Goal: Transaction & Acquisition: Download file/media

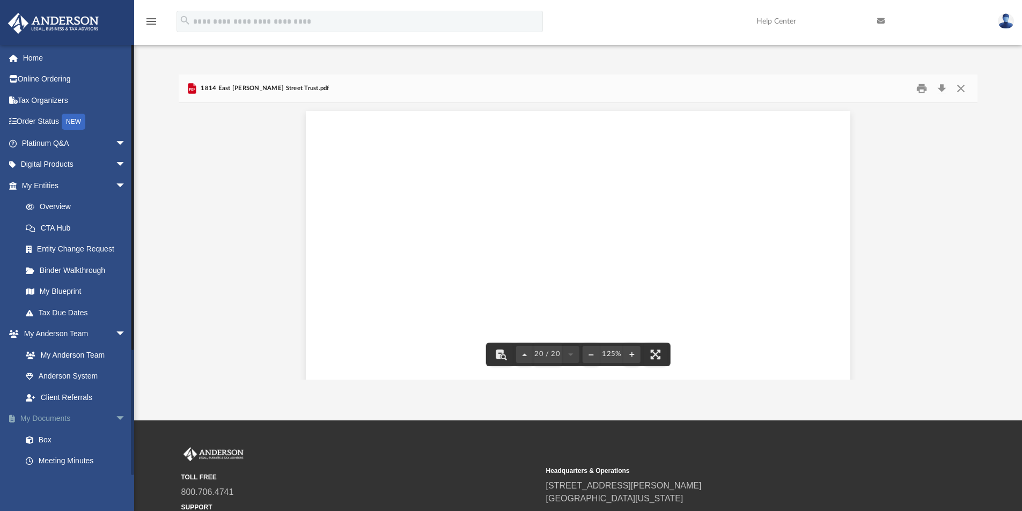
scroll to position [14201, 0]
click at [40, 423] on link "My Documents arrow_drop_down" at bounding box center [75, 418] width 135 height 21
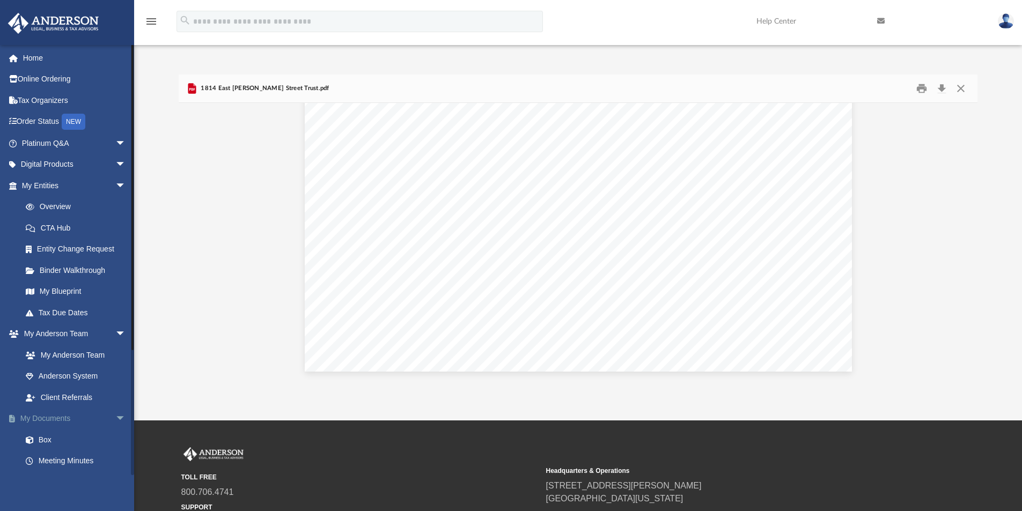
click at [48, 421] on link "My Documents arrow_drop_down" at bounding box center [75, 418] width 135 height 21
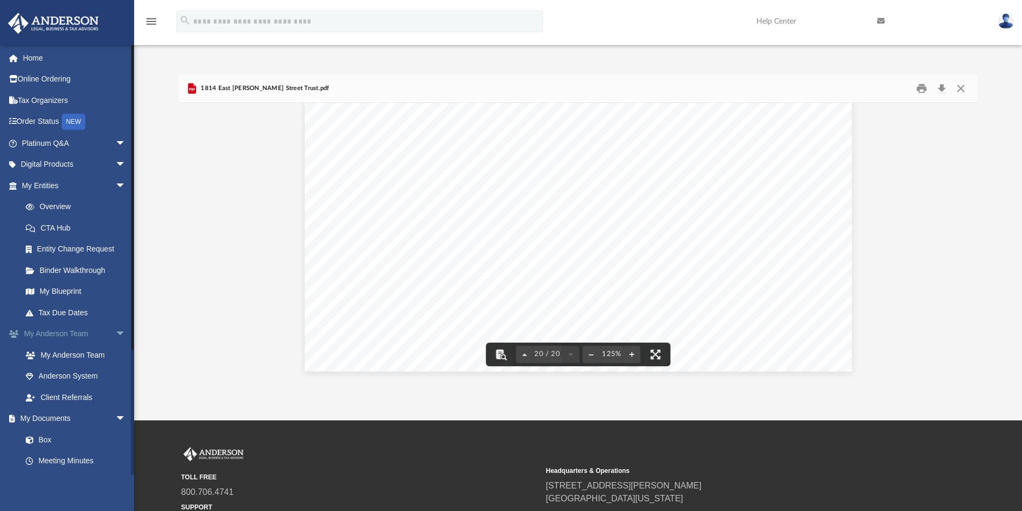
click at [69, 330] on link "My [PERSON_NAME] Team arrow_drop_down" at bounding box center [75, 333] width 135 height 21
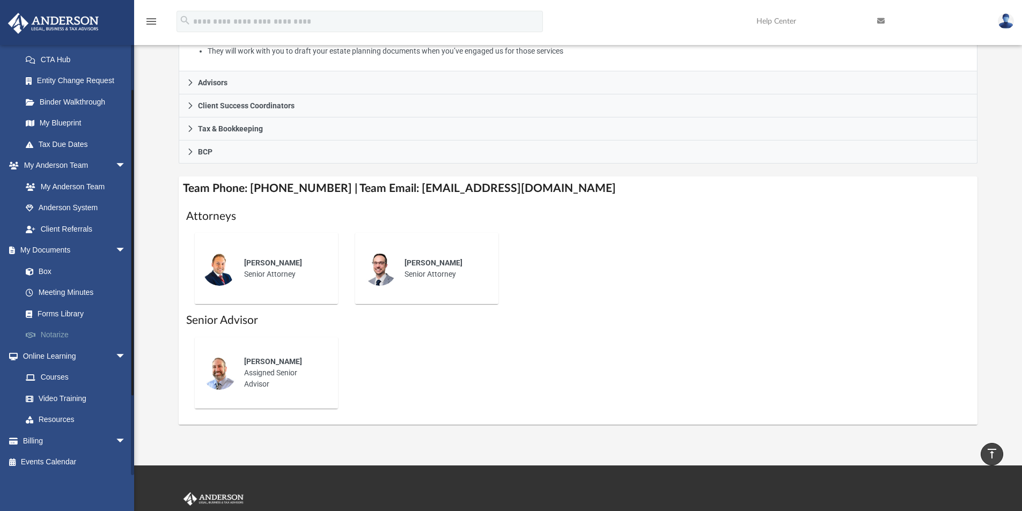
scroll to position [61, 0]
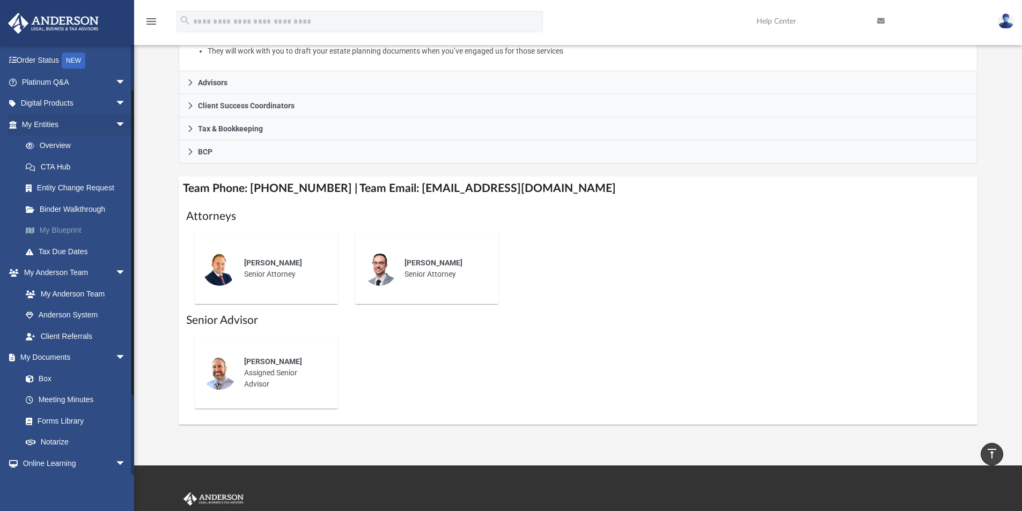
click at [64, 228] on link "My Blueprint" at bounding box center [78, 230] width 127 height 21
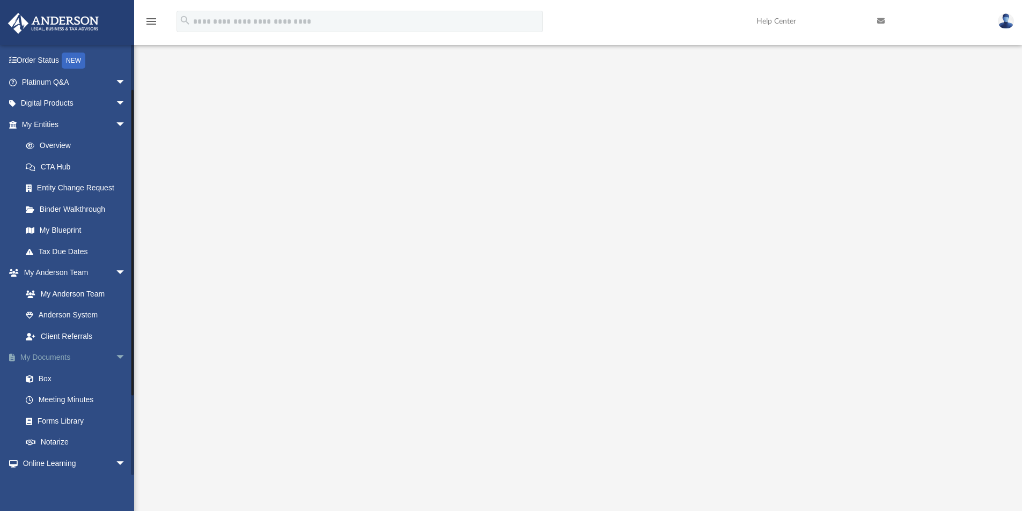
click at [115, 358] on span "arrow_drop_down" at bounding box center [125, 358] width 21 height 22
click at [115, 358] on span "arrow_drop_up" at bounding box center [125, 358] width 21 height 22
click at [46, 380] on link "Box" at bounding box center [78, 378] width 127 height 21
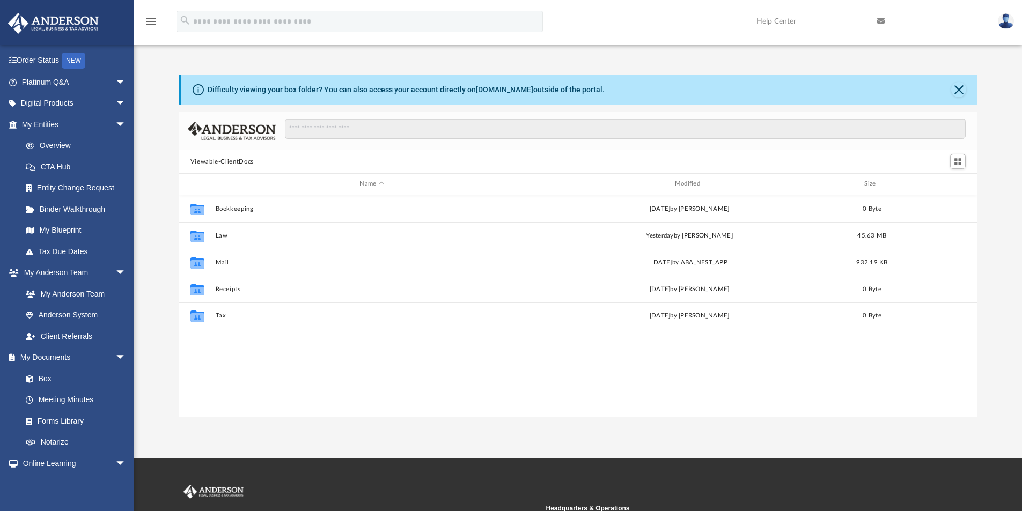
scroll to position [236, 791]
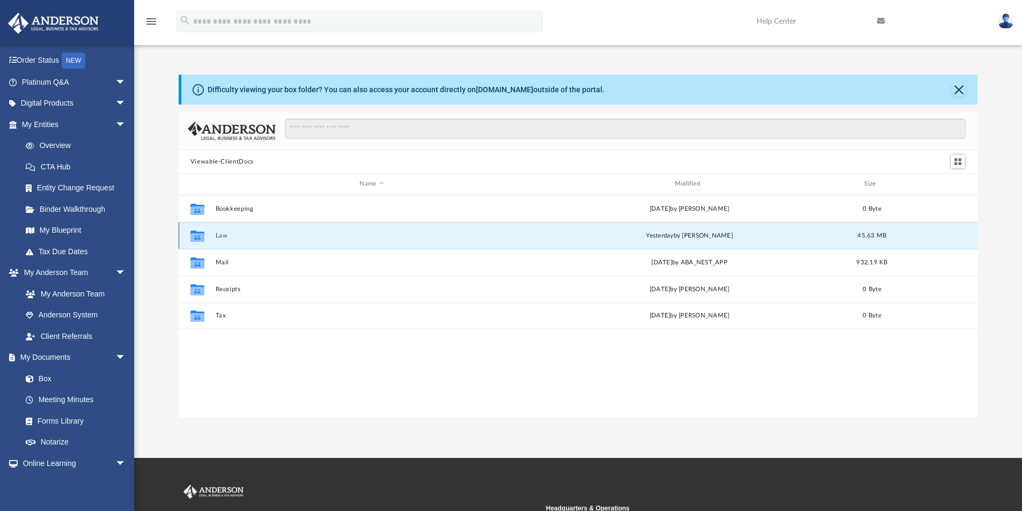
click at [218, 234] on button "Law" at bounding box center [371, 235] width 313 height 7
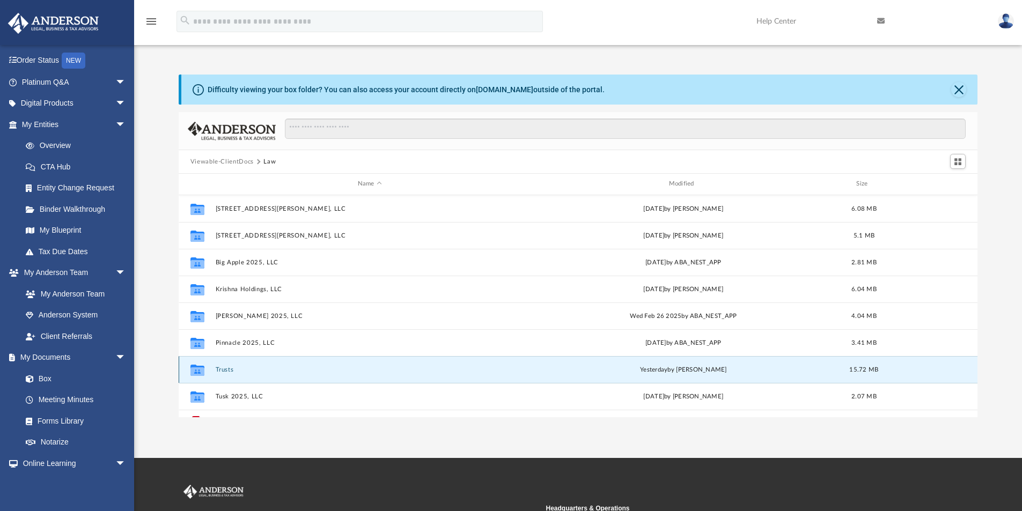
click at [223, 367] on button "Trusts" at bounding box center [369, 369] width 309 height 7
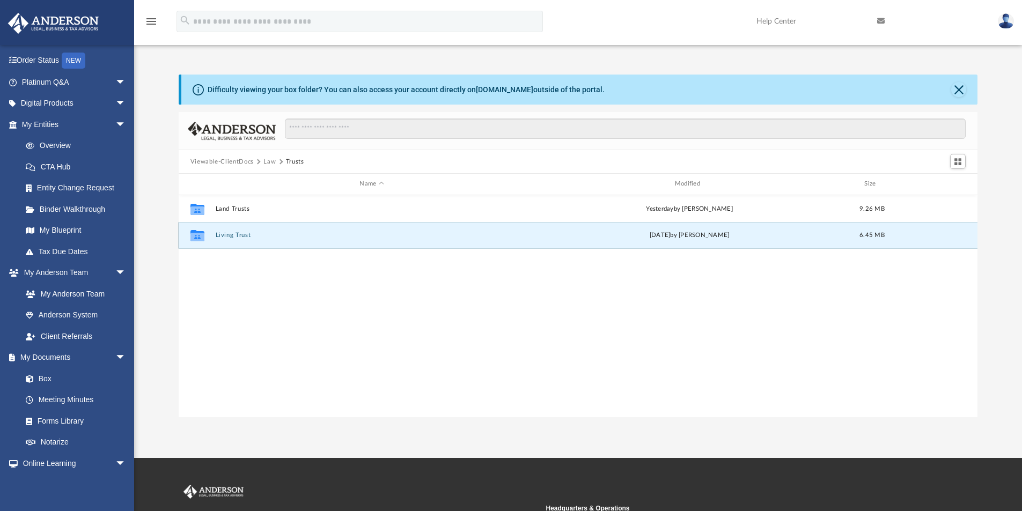
click at [231, 233] on button "Living Trust" at bounding box center [371, 235] width 313 height 7
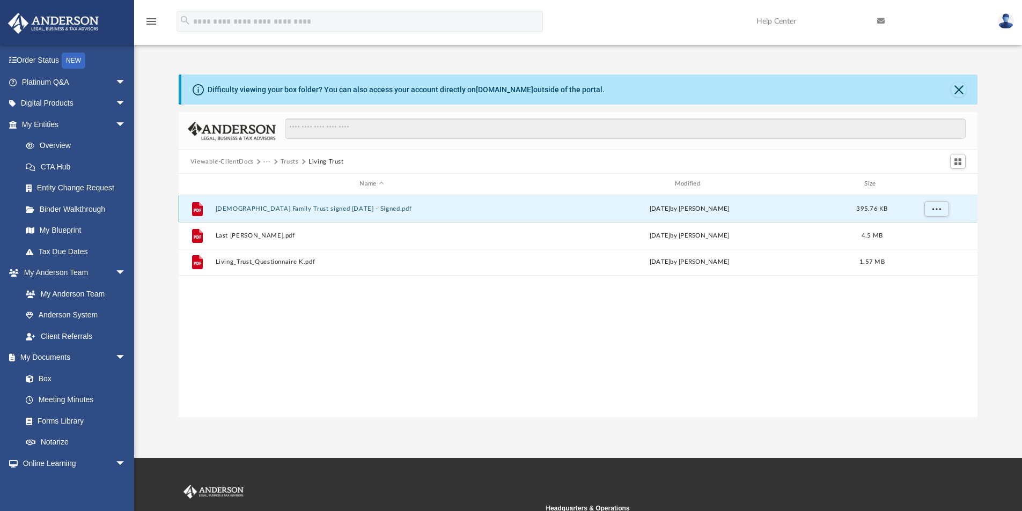
click at [333, 205] on button "[DEMOGRAPHIC_DATA] Family Trust signed [DATE] - Signed.pdf" at bounding box center [371, 208] width 313 height 7
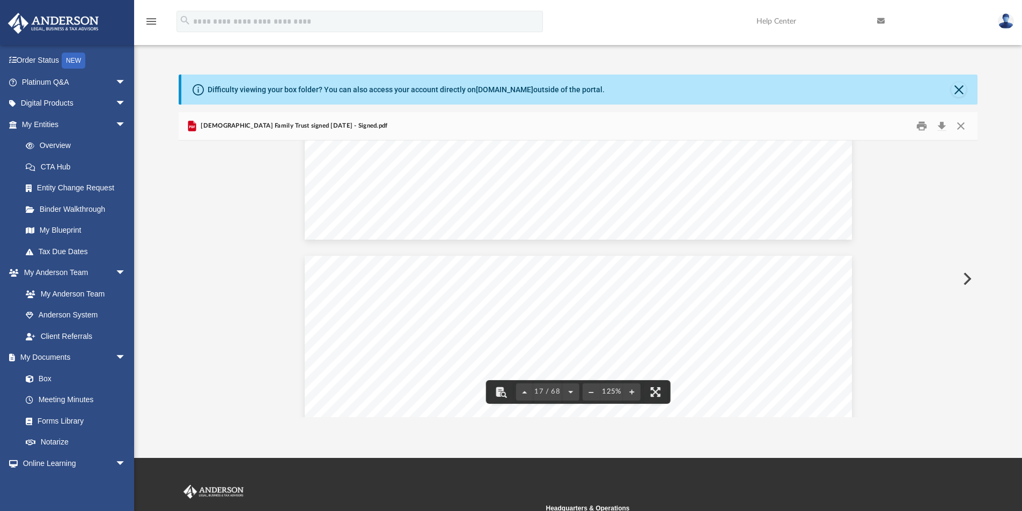
scroll to position [11530, 0]
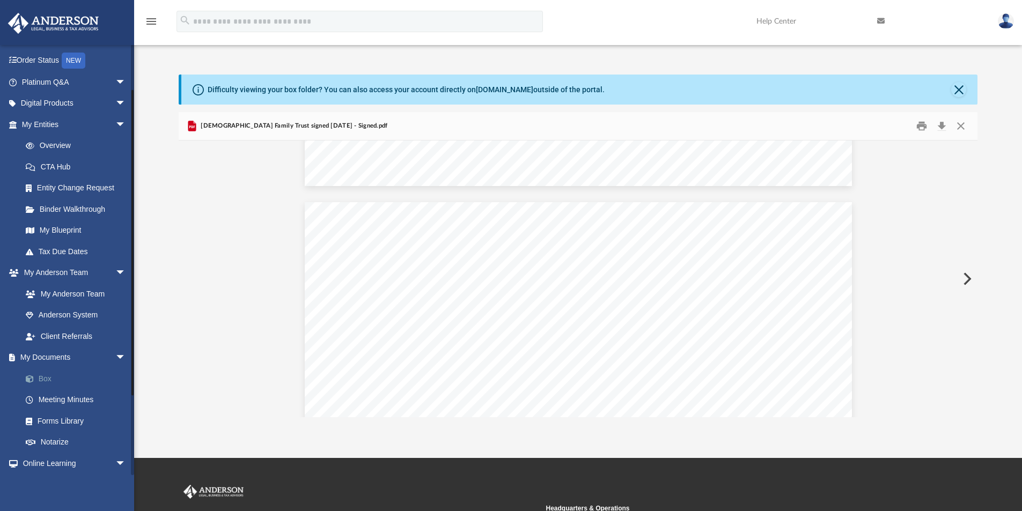
click at [48, 379] on link "Box" at bounding box center [78, 378] width 127 height 21
click at [962, 93] on button "Close" at bounding box center [958, 89] width 15 height 15
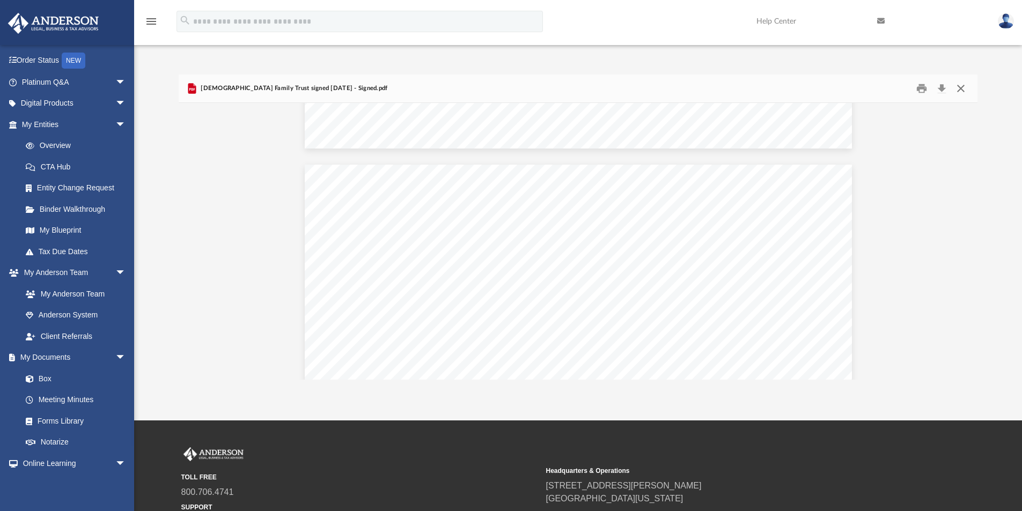
click at [956, 87] on button "Close" at bounding box center [960, 88] width 19 height 17
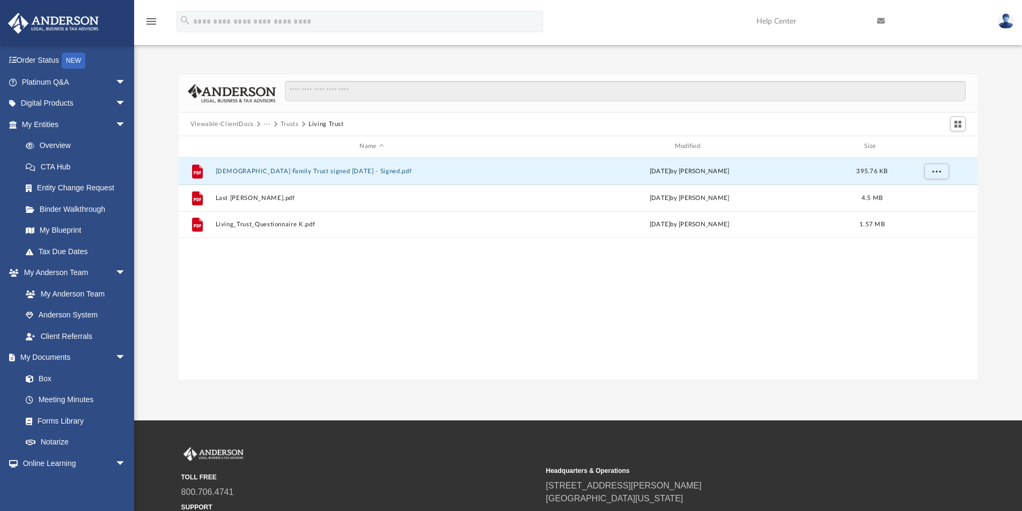
click at [287, 122] on button "Trusts" at bounding box center [289, 125] width 18 height 10
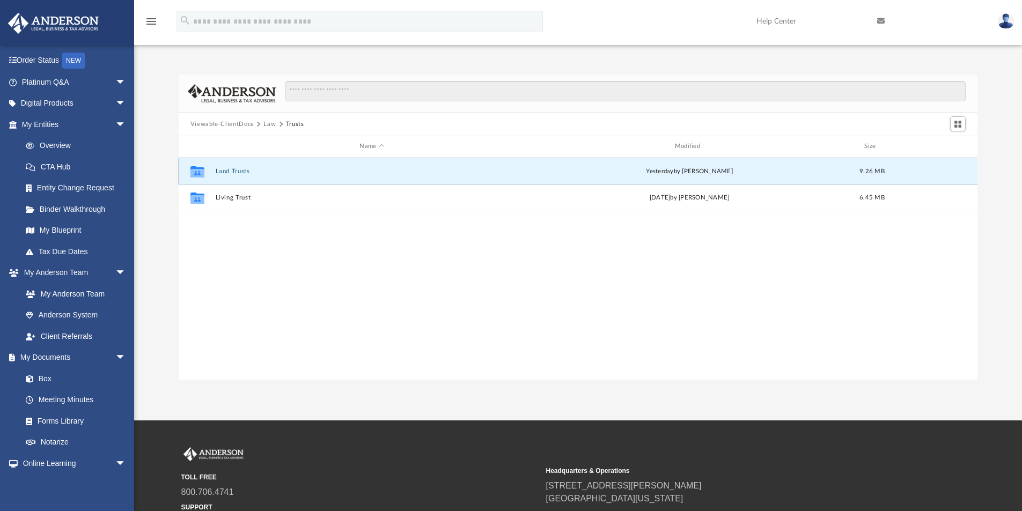
click at [240, 170] on button "Land Trusts" at bounding box center [371, 171] width 313 height 7
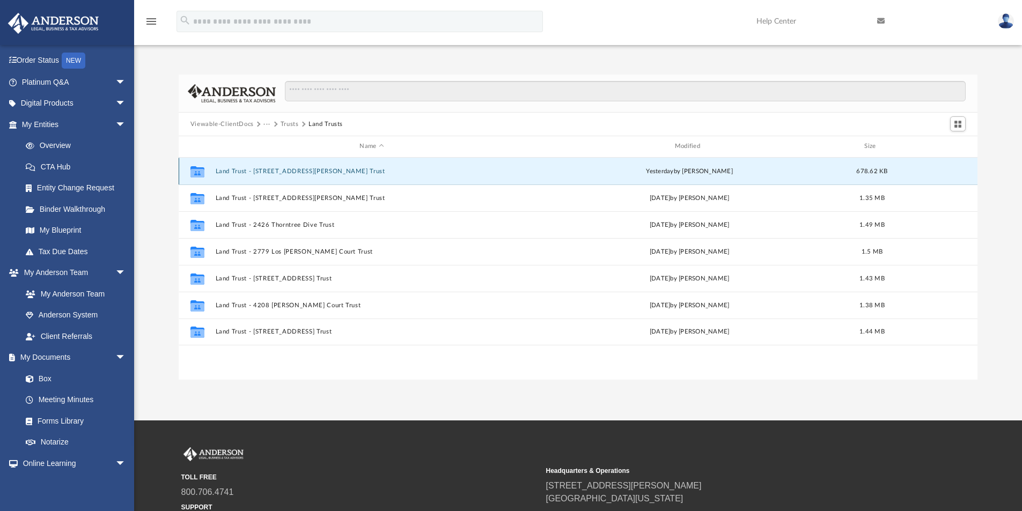
click at [308, 172] on button "Land Trust - [STREET_ADDRESS][PERSON_NAME] Trust" at bounding box center [371, 171] width 313 height 7
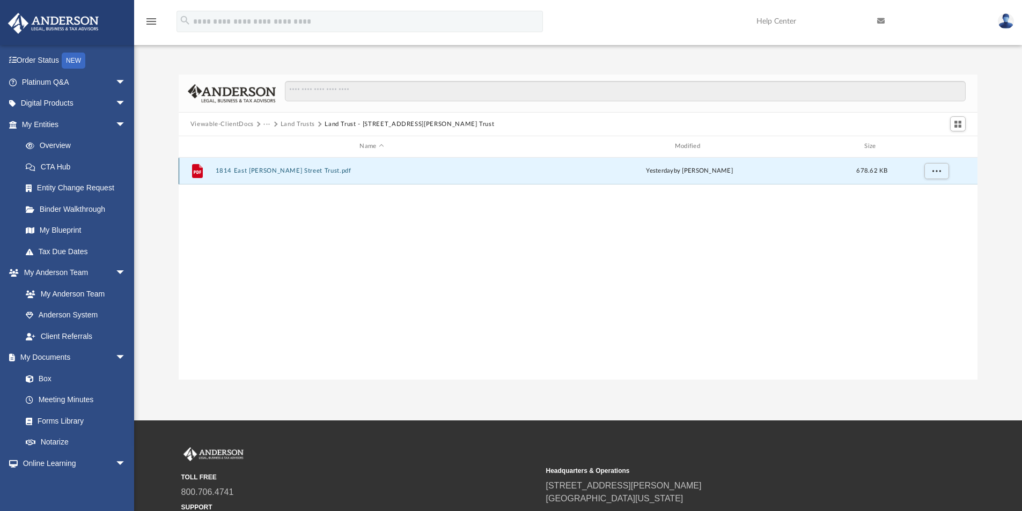
click at [297, 172] on button "1814 East [PERSON_NAME] Street Trust.pdf" at bounding box center [371, 170] width 313 height 7
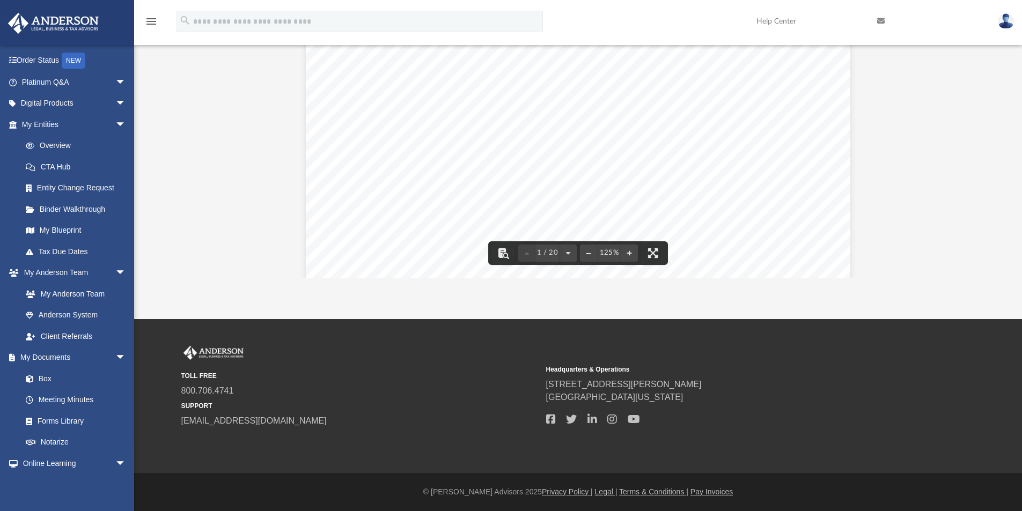
scroll to position [0, 0]
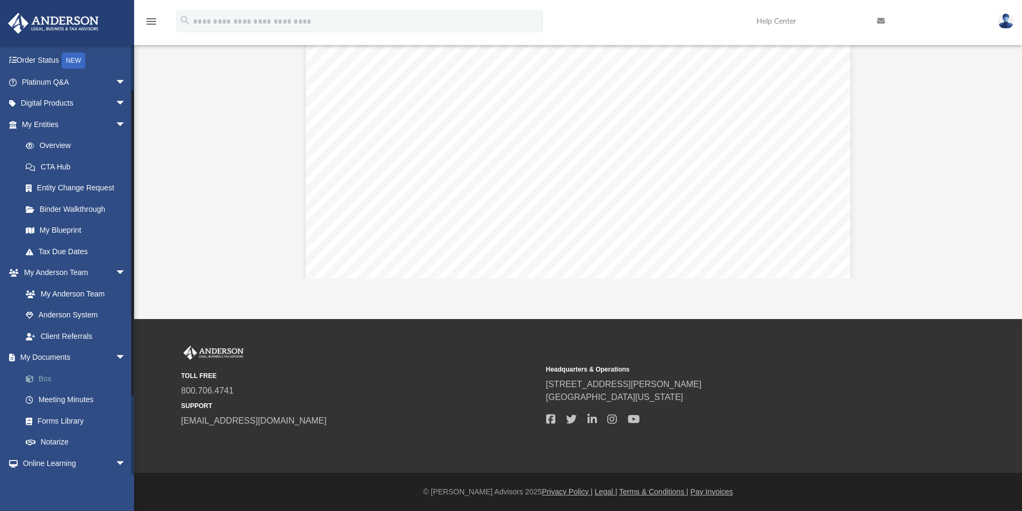
click at [39, 377] on link "Box" at bounding box center [78, 378] width 127 height 21
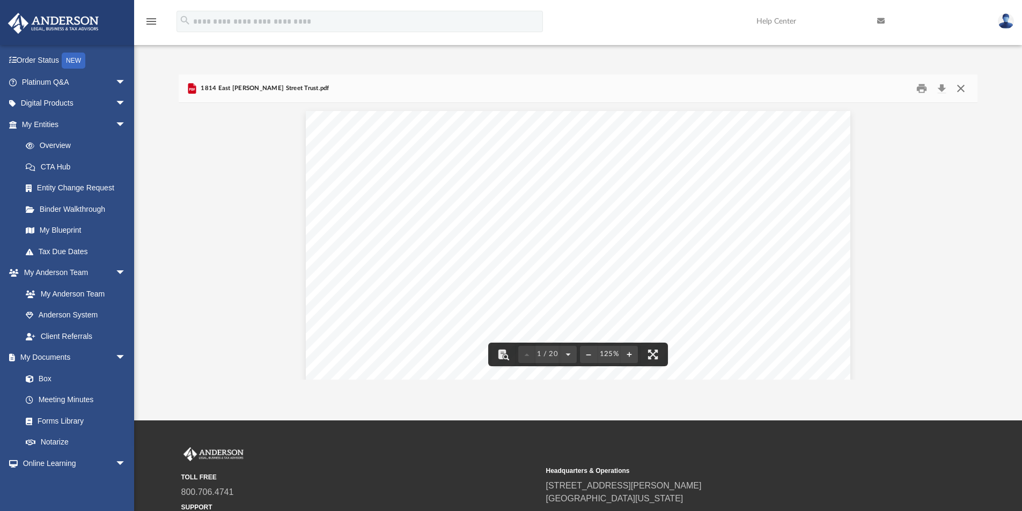
click at [958, 91] on button "Close" at bounding box center [960, 88] width 19 height 17
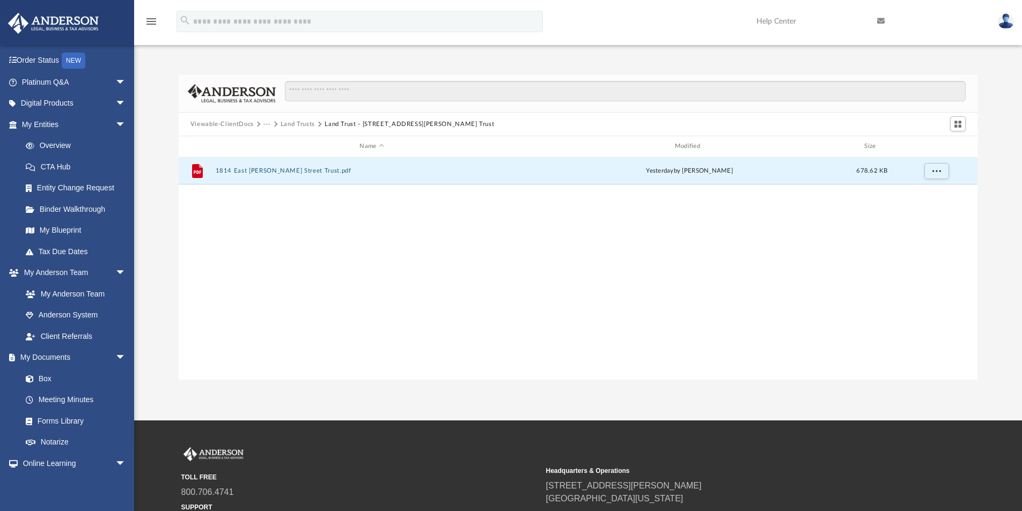
click at [234, 123] on button "Viewable-ClientDocs" at bounding box center [221, 125] width 63 height 10
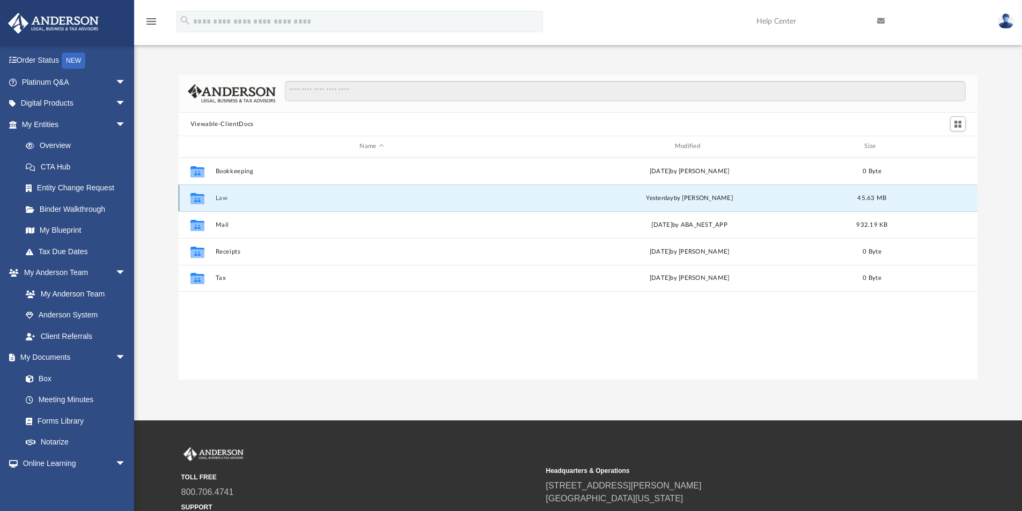
click at [218, 200] on button "Law" at bounding box center [371, 198] width 313 height 7
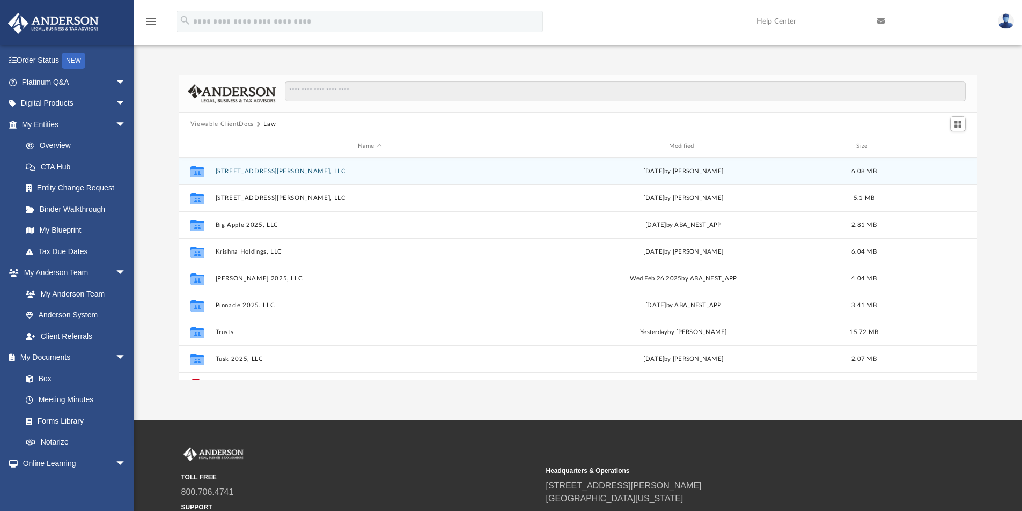
click at [250, 172] on button "[STREET_ADDRESS][PERSON_NAME], LLC" at bounding box center [369, 171] width 309 height 7
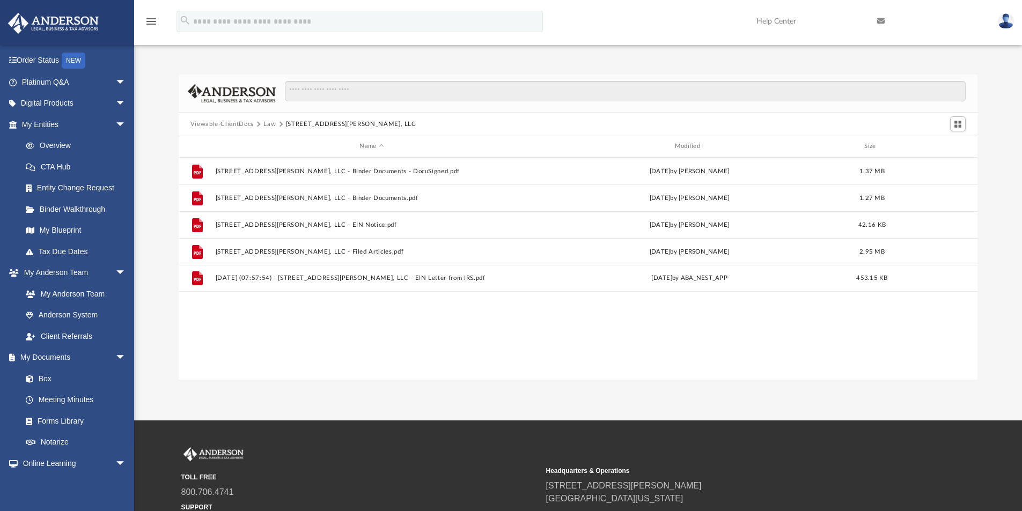
click at [267, 126] on button "Law" at bounding box center [269, 125] width 12 height 10
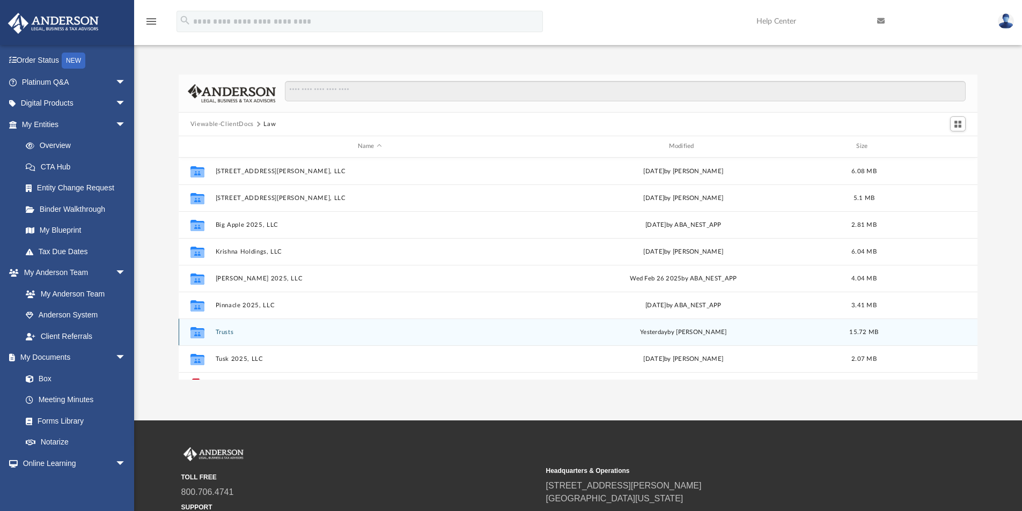
click at [221, 331] on button "Trusts" at bounding box center [369, 332] width 309 height 7
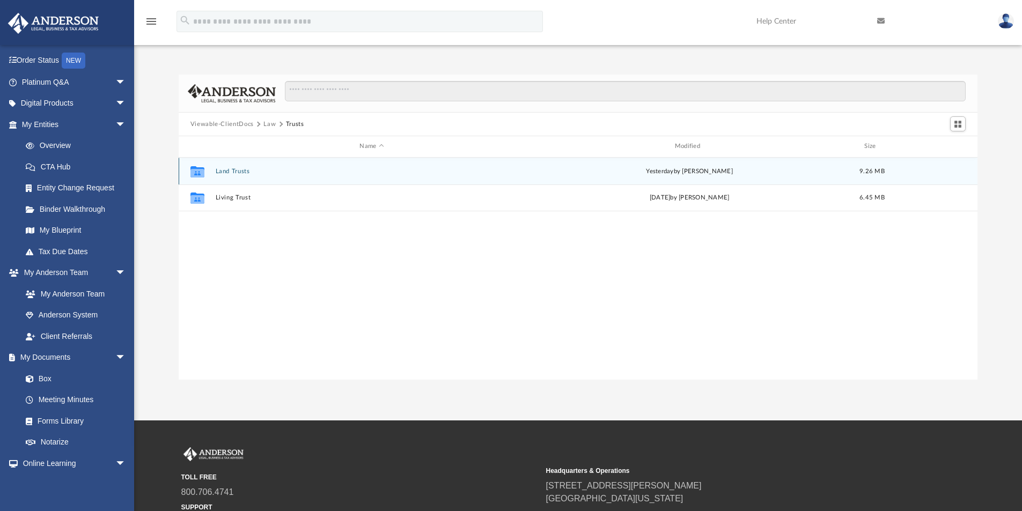
click at [240, 169] on button "Land Trusts" at bounding box center [371, 171] width 313 height 7
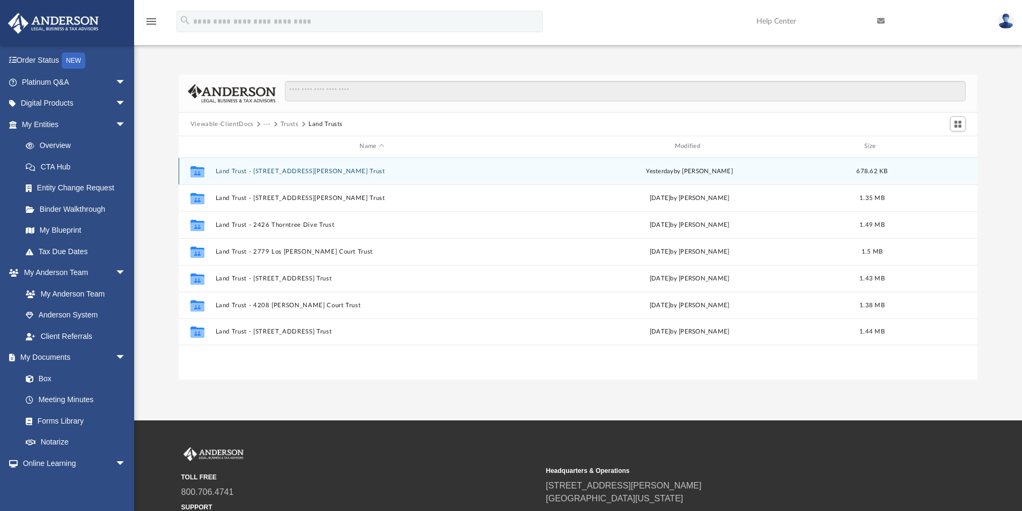
click at [290, 168] on button "Land Trust - [STREET_ADDRESS][PERSON_NAME] Trust" at bounding box center [371, 171] width 313 height 7
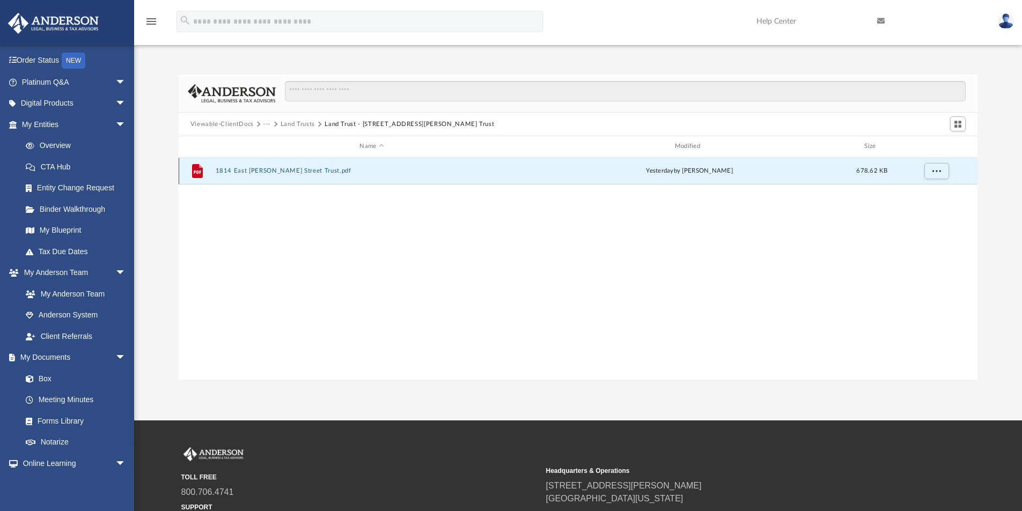
click at [290, 168] on button "1814 East [PERSON_NAME] Street Trust.pdf" at bounding box center [371, 170] width 313 height 7
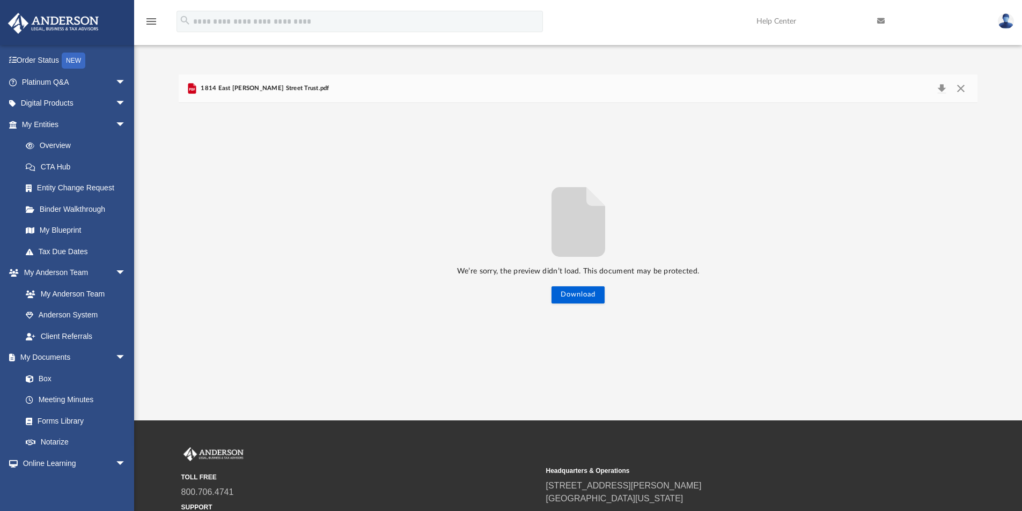
click at [247, 89] on span "1814 East [PERSON_NAME] Street Trust.pdf" at bounding box center [263, 89] width 131 height 10
click at [567, 299] on button "Download" at bounding box center [577, 294] width 53 height 17
click at [571, 298] on button "Download" at bounding box center [577, 294] width 53 height 17
